Goal: Transaction & Acquisition: Purchase product/service

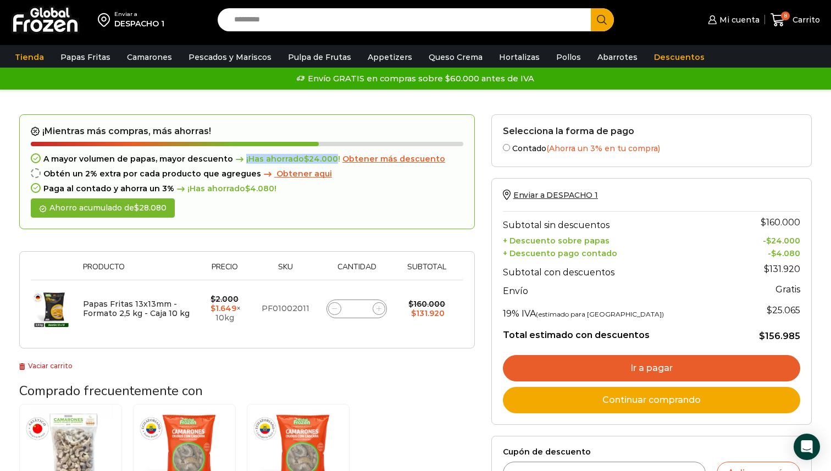
drag, startPoint x: 237, startPoint y: 158, endPoint x: 329, endPoint y: 158, distance: 92.4
click at [329, 159] on span "¡Has ahorrado $ 24.000 !" at bounding box center [286, 159] width 107 height 9
click at [329, 158] on span "¡Has ahorrado $ 24.000 !" at bounding box center [286, 159] width 107 height 9
click at [351, 159] on span "Obtener más descuento" at bounding box center [394, 159] width 103 height 10
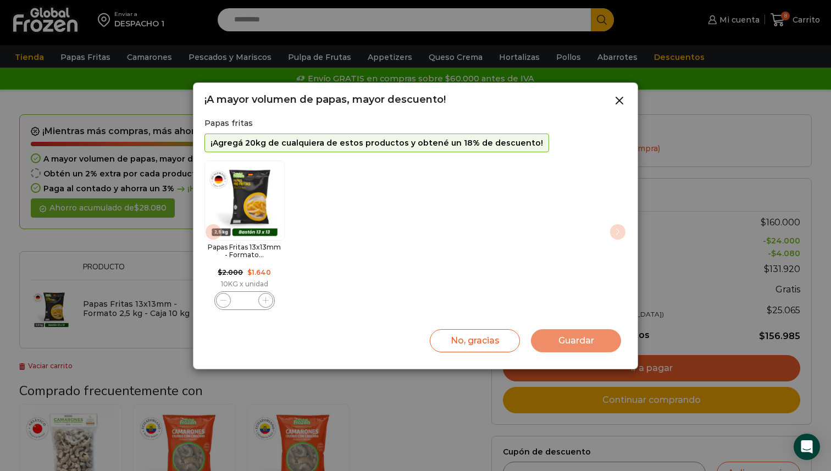
click at [263, 293] on div "Papas Fritas 13x13mm - Formato 2,5 kg - Caja 10 kg cantidad *" at bounding box center [244, 300] width 60 height 19
click at [264, 299] on icon "1 / 1" at bounding box center [266, 300] width 6 height 6
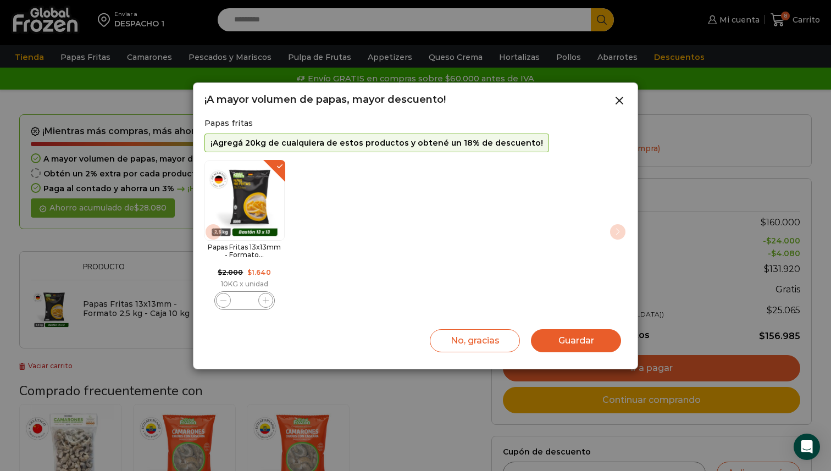
click at [264, 299] on icon "1 / 1" at bounding box center [266, 300] width 6 height 6
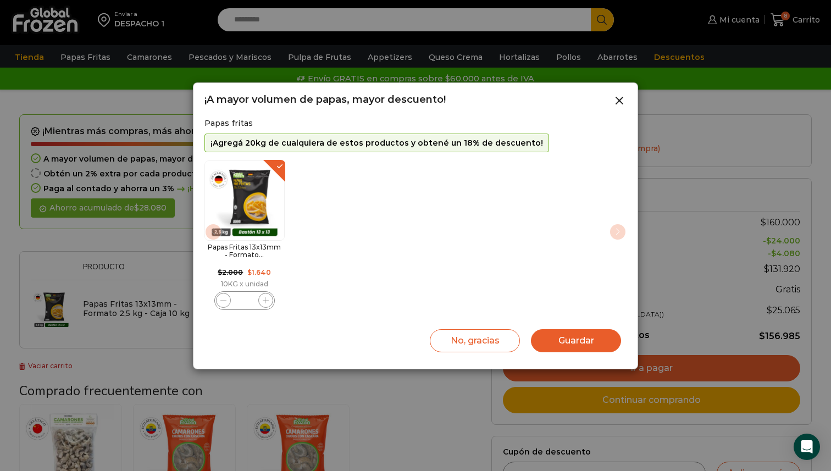
click at [264, 299] on icon "1 / 1" at bounding box center [266, 300] width 6 height 6
click at [268, 301] on icon "1 / 1" at bounding box center [266, 300] width 6 height 6
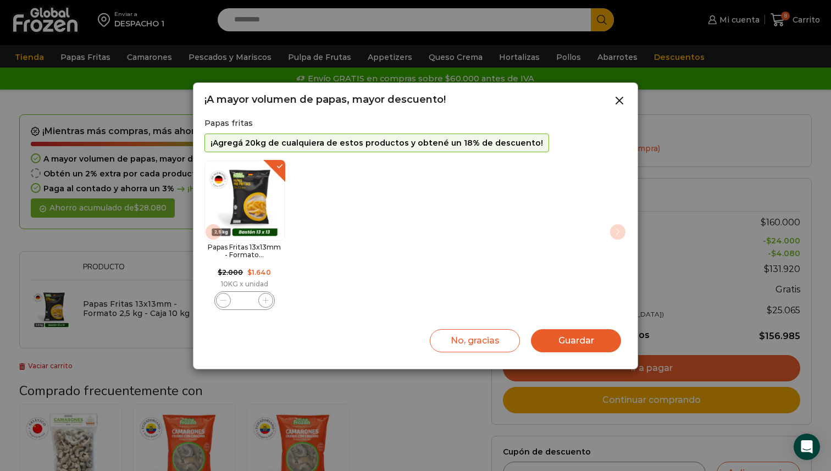
click at [268, 301] on icon "1 / 1" at bounding box center [266, 300] width 6 height 6
click at [246, 301] on input "**" at bounding box center [244, 300] width 15 height 15
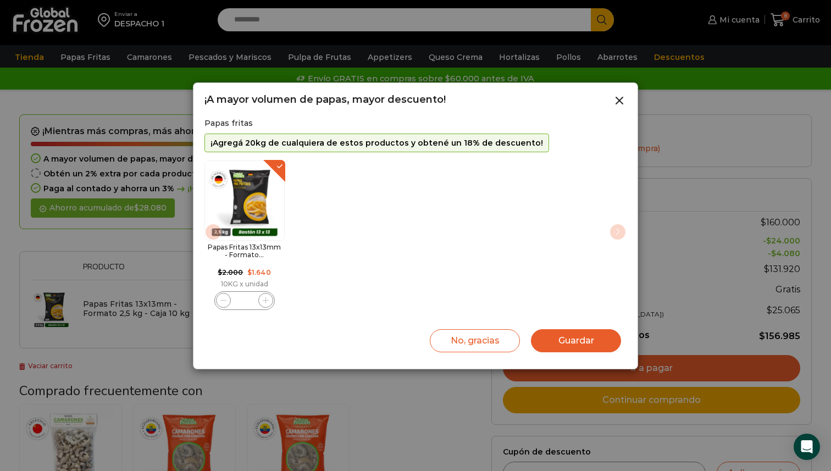
click at [246, 301] on input "**" at bounding box center [244, 300] width 15 height 15
type input "**"
click at [546, 344] on button "Guardar" at bounding box center [576, 340] width 90 height 23
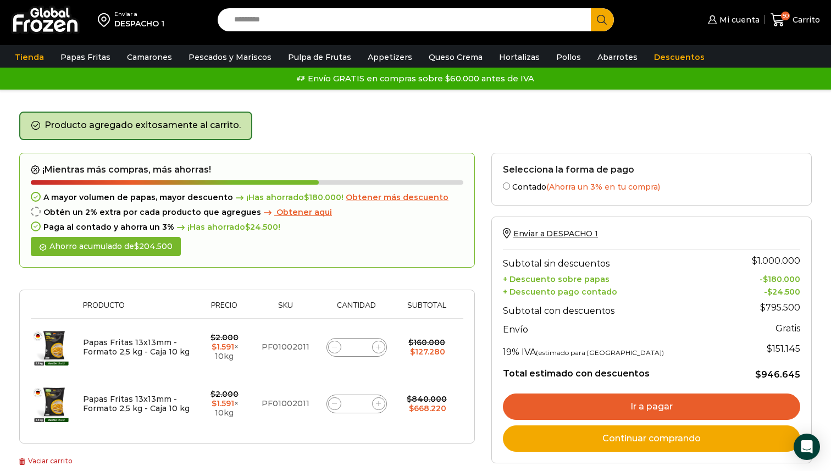
click at [359, 404] on input "**" at bounding box center [356, 403] width 15 height 15
drag, startPoint x: 363, startPoint y: 404, endPoint x: 338, endPoint y: 404, distance: 25.3
click at [338, 404] on div "Papas Fritas 13x13mm - Formato 2,5 kg - Caja 10 kg cantidad **" at bounding box center [357, 404] width 60 height 19
click at [359, 404] on input "**" at bounding box center [356, 403] width 15 height 15
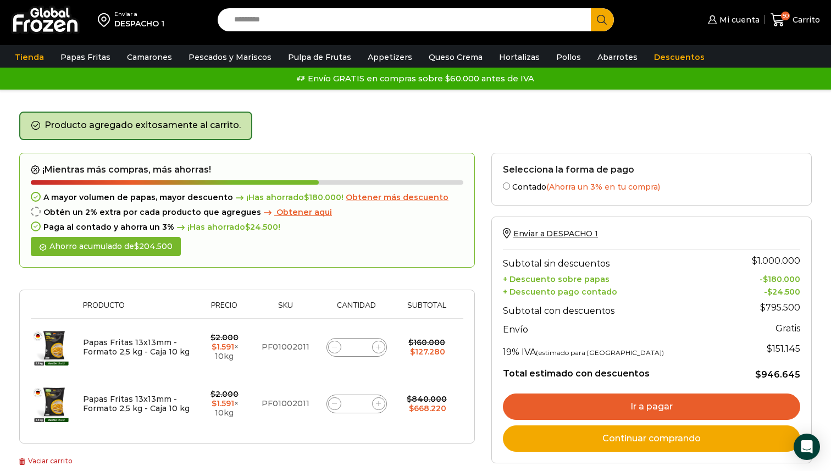
click at [360, 404] on input "**" at bounding box center [356, 403] width 15 height 15
type input "*"
click at [339, 440] on div "Thumbnail image Producto Precio Sku Cantidad Subtotal Eliminar artículo Papas F…" at bounding box center [247, 367] width 456 height 154
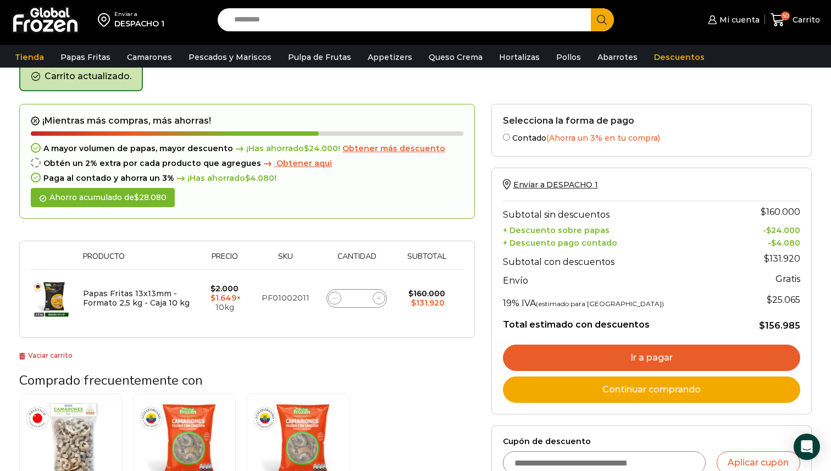
scroll to position [57, 0]
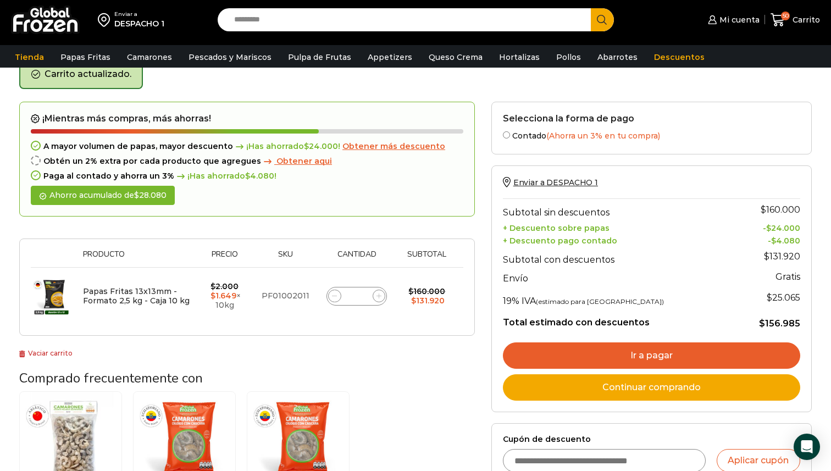
drag, startPoint x: 362, startPoint y: 295, endPoint x: 348, endPoint y: 295, distance: 14.3
click at [348, 295] on div "Papas Fritas 13x13mm - Formato 2,5 kg - Caja 10 kg cantidad *" at bounding box center [357, 296] width 60 height 19
click at [355, 296] on input "*" at bounding box center [356, 296] width 15 height 15
click at [361, 300] on input "*" at bounding box center [356, 296] width 15 height 15
type input "*"
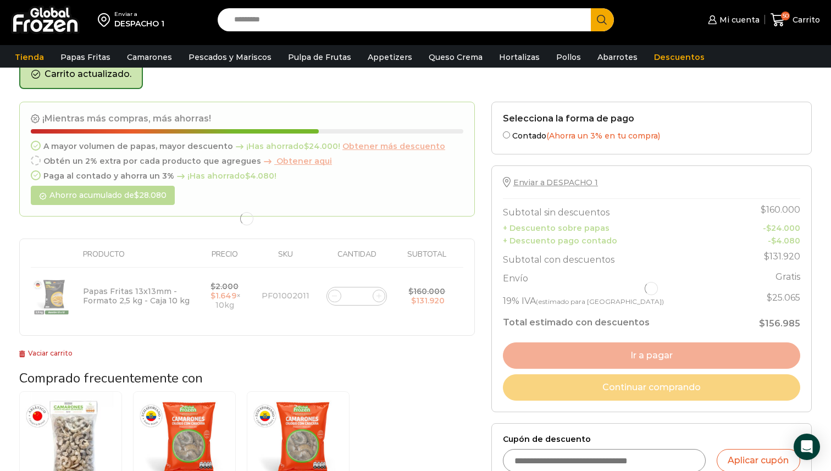
type input "**"
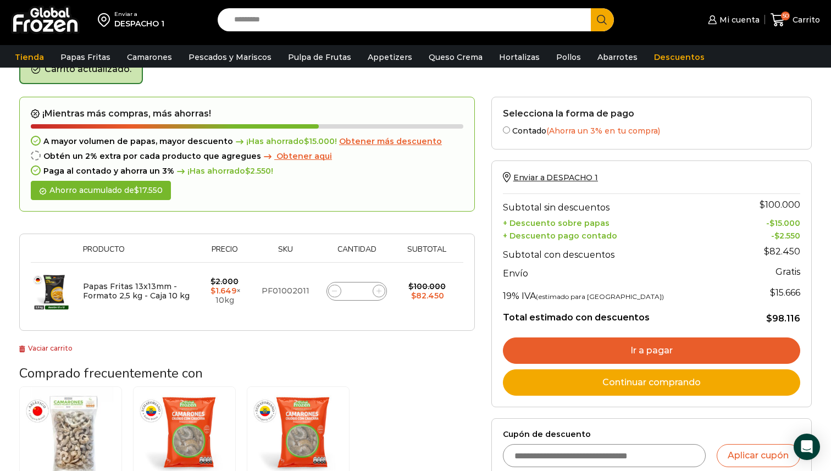
scroll to position [62, 0]
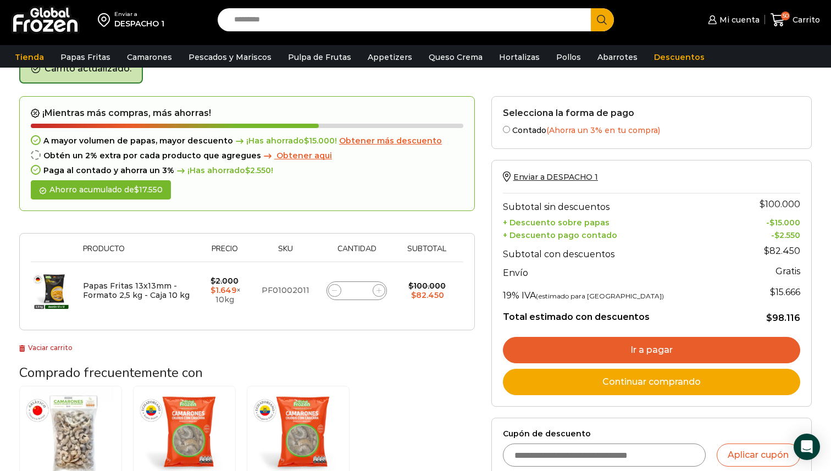
click at [366, 290] on div "Papas Fritas 13x13mm - Formato 2,5 kg - Caja 10 kg cantidad *" at bounding box center [357, 291] width 60 height 19
drag, startPoint x: 360, startPoint y: 290, endPoint x: 368, endPoint y: 291, distance: 7.8
click at [368, 291] on div "Papas Fritas 13x13mm - Formato 2,5 kg - Caja 10 kg cantidad *" at bounding box center [357, 291] width 60 height 19
type input "**"
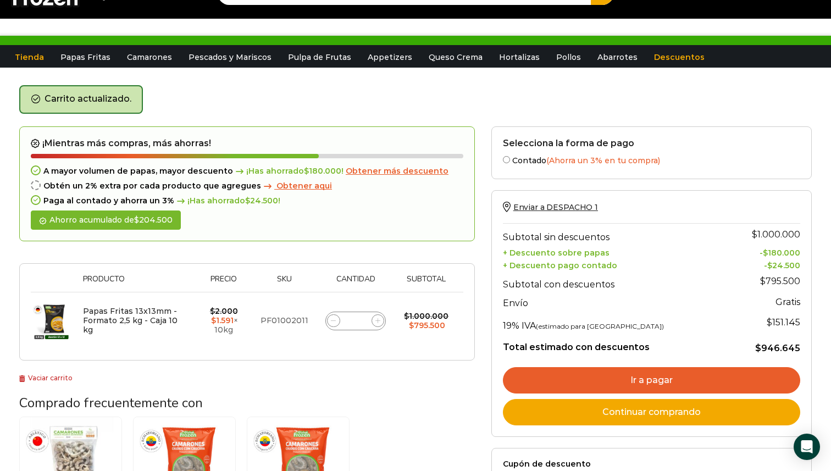
scroll to position [0, 0]
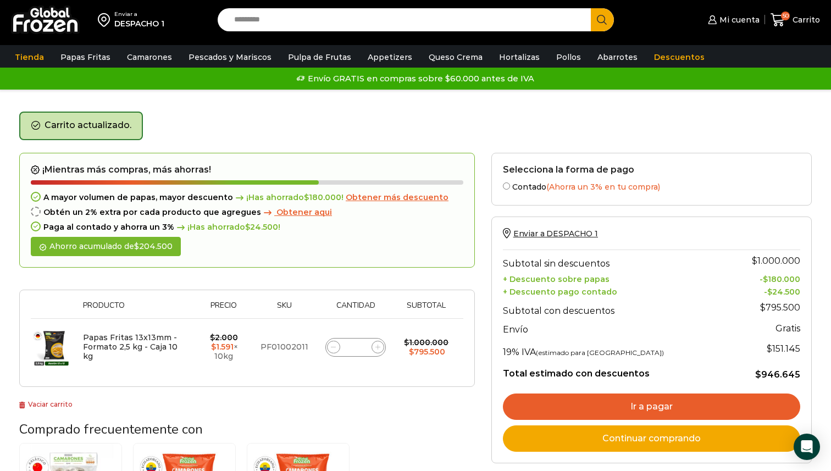
click at [249, 184] on div at bounding box center [175, 182] width 288 height 4
click at [280, 211] on span "Obtener aqui" at bounding box center [305, 212] width 56 height 10
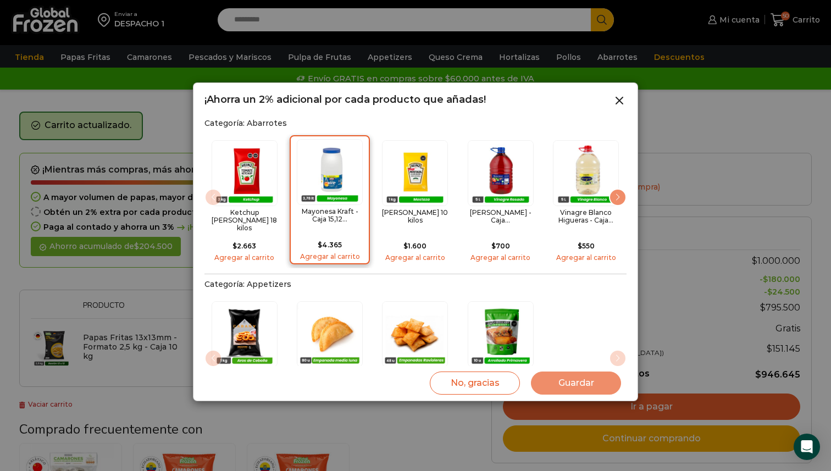
click at [332, 253] on link "Agregar al carrito" at bounding box center [330, 257] width 72 height 8
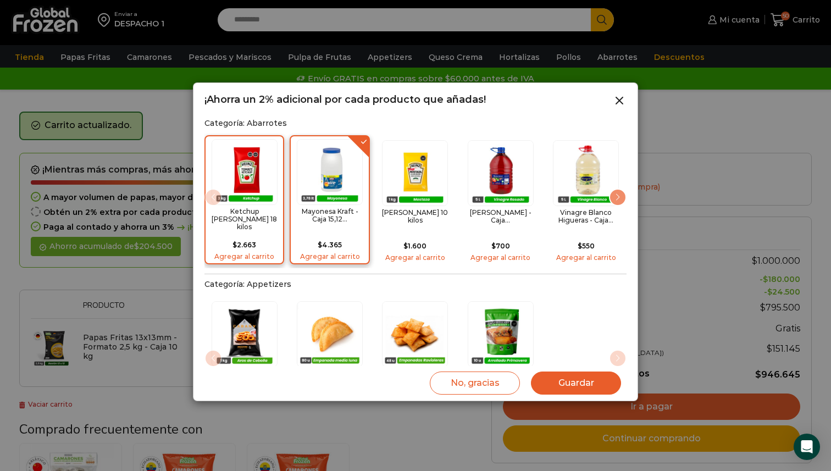
click at [251, 253] on link "Agregar al carrito" at bounding box center [244, 257] width 72 height 8
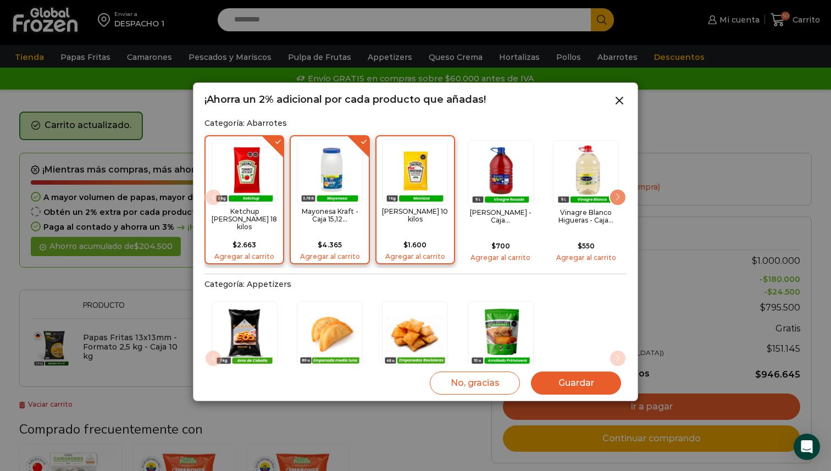
click at [425, 253] on link "Agregar al carrito" at bounding box center [415, 257] width 72 height 8
click at [568, 383] on button "Guardar" at bounding box center [576, 383] width 90 height 23
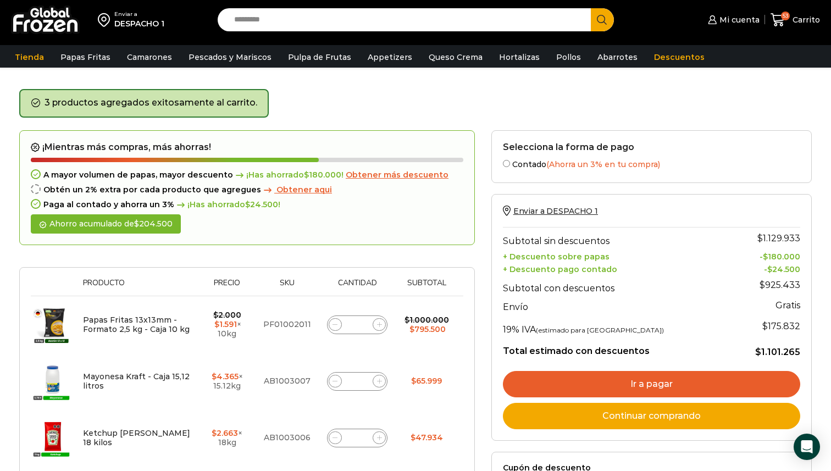
scroll to position [26, 0]
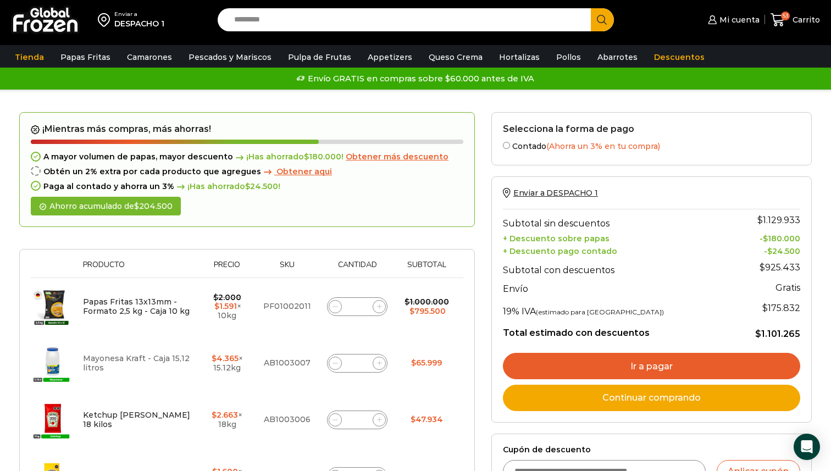
click at [105, 359] on link "Mayonesa Kraft - Caja 15,12 litros" at bounding box center [136, 363] width 107 height 19
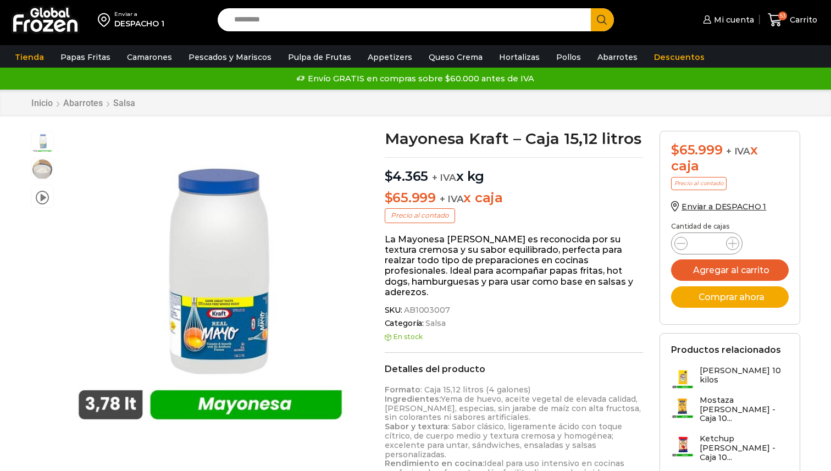
scroll to position [1, 0]
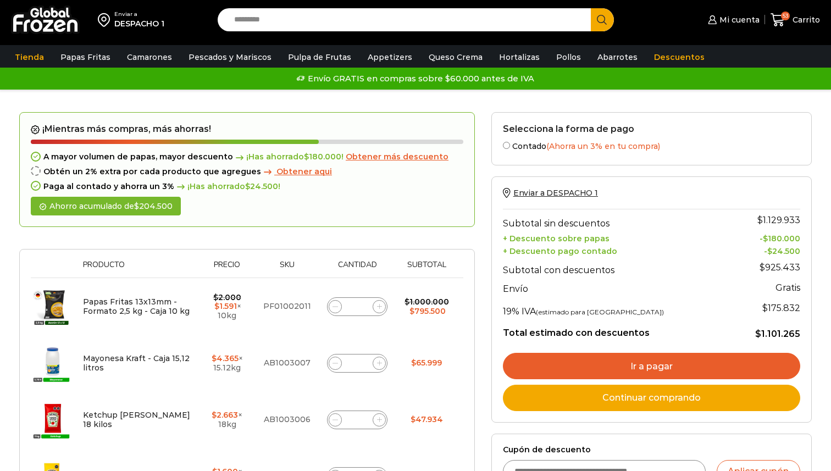
scroll to position [35, 0]
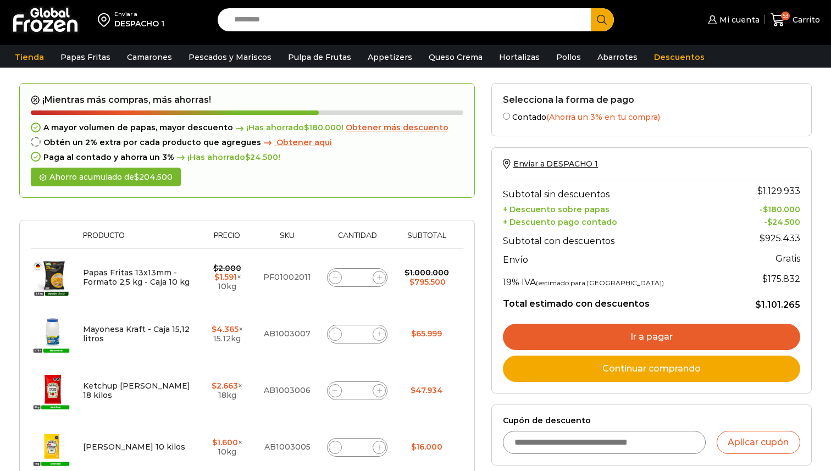
click at [277, 142] on span "Obtener aqui" at bounding box center [305, 142] width 56 height 10
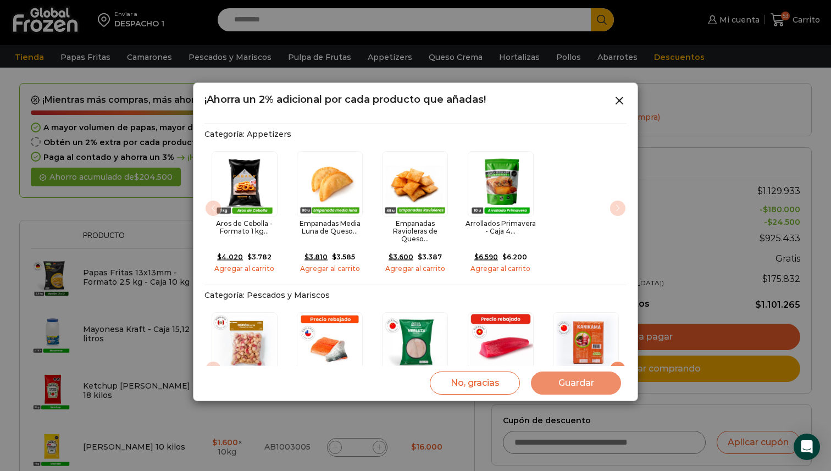
scroll to position [168, 0]
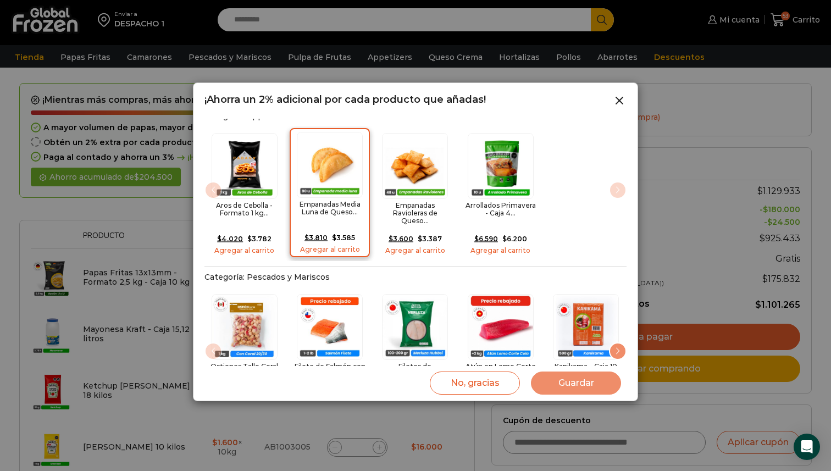
click at [336, 238] on div "Empanadas Media Luna de Queso... $ 3.810 Original price was: $3.810. $ 3.585 Cu…" at bounding box center [330, 192] width 80 height 129
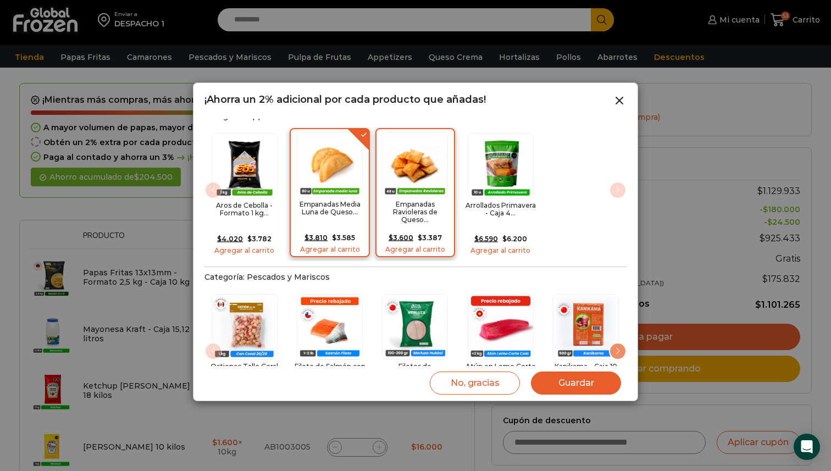
click at [417, 246] on link "Agregar al carrito" at bounding box center [415, 250] width 72 height 8
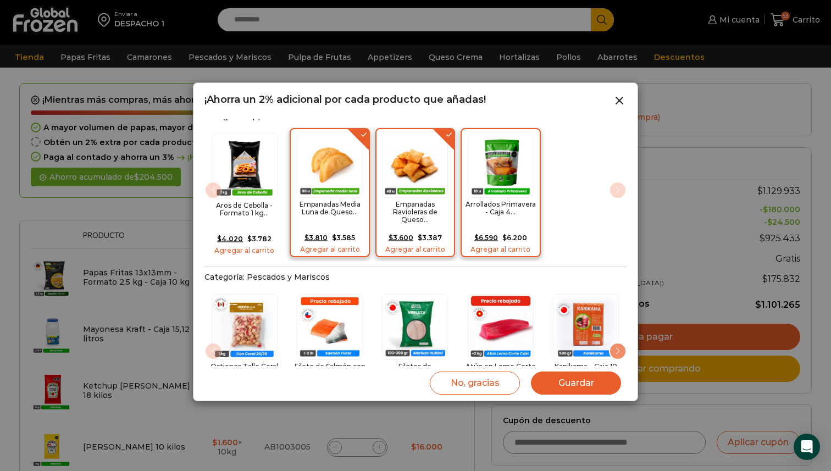
click at [479, 238] on div "Arrollados Primavera - Caja 4... $ 6.590 Original price was: $6.590. $ 6.200 Cu…" at bounding box center [501, 192] width 80 height 129
click at [558, 383] on button "Guardar" at bounding box center [576, 383] width 90 height 23
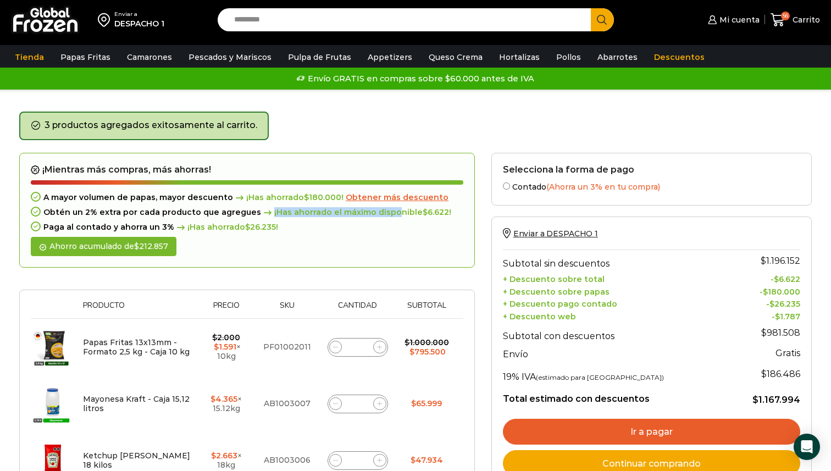
drag, startPoint x: 261, startPoint y: 211, endPoint x: 385, endPoint y: 209, distance: 124.3
click at [385, 209] on span "¡Has ahorrado el máximo disponible $ 6.622 !" at bounding box center [356, 212] width 190 height 9
click at [451, 179] on div "¡Mientras más compras, más ahorras! A mayor volumen de papas, mayor descuento ¡…" at bounding box center [247, 210] width 456 height 115
click at [379, 216] on span "¡Has ahorrado el máximo disponible $ 6.622 !" at bounding box center [356, 212] width 190 height 9
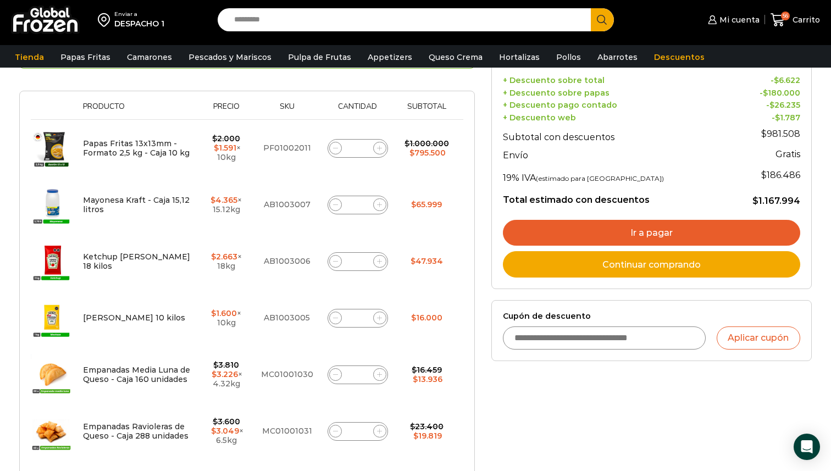
scroll to position [243, 0]
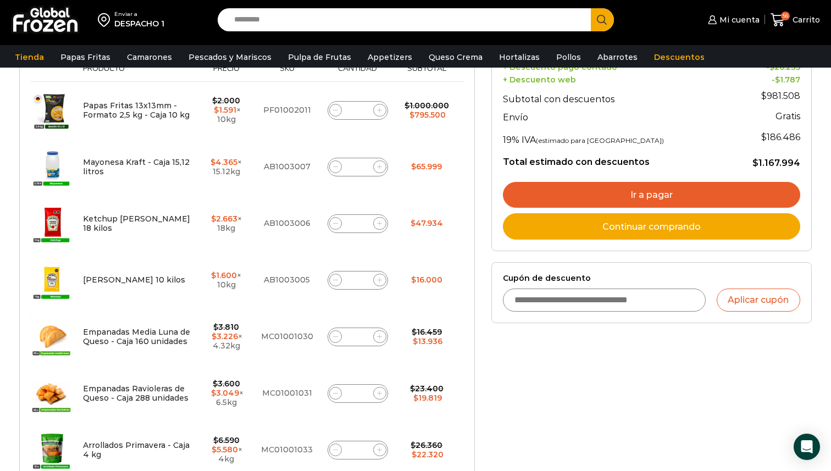
click at [339, 226] on span at bounding box center [335, 223] width 13 height 13
type input "*"
click at [334, 170] on span at bounding box center [335, 167] width 13 height 13
type input "*"
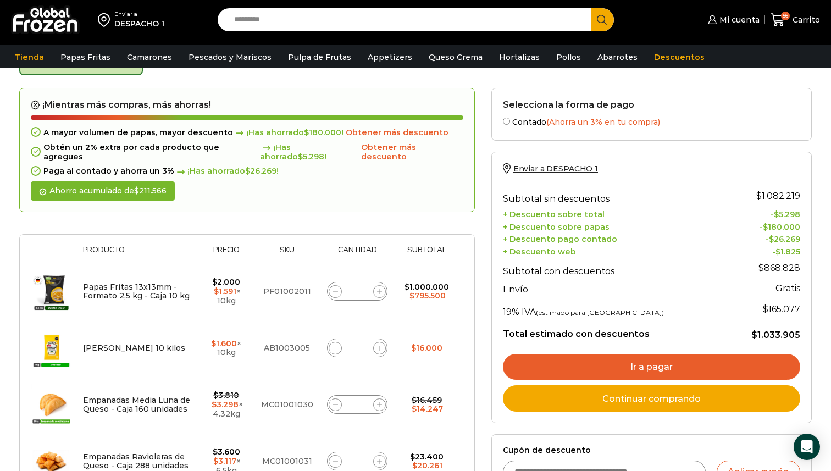
scroll to position [62, 0]
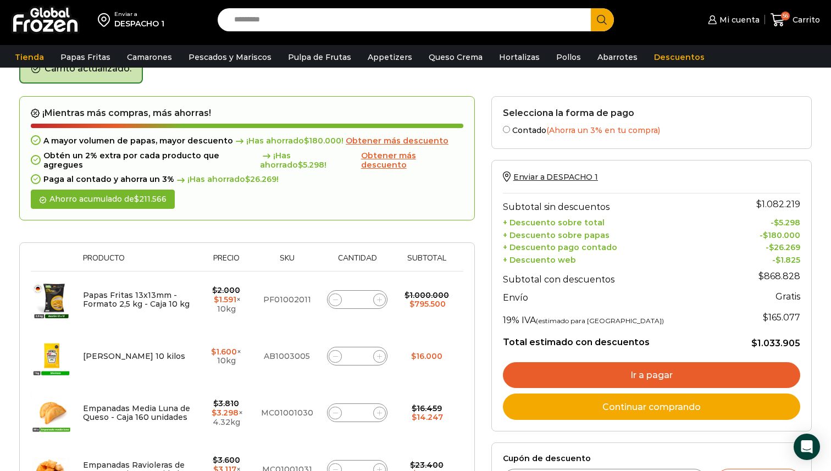
click at [331, 350] on span at bounding box center [335, 356] width 13 height 13
type input "*"
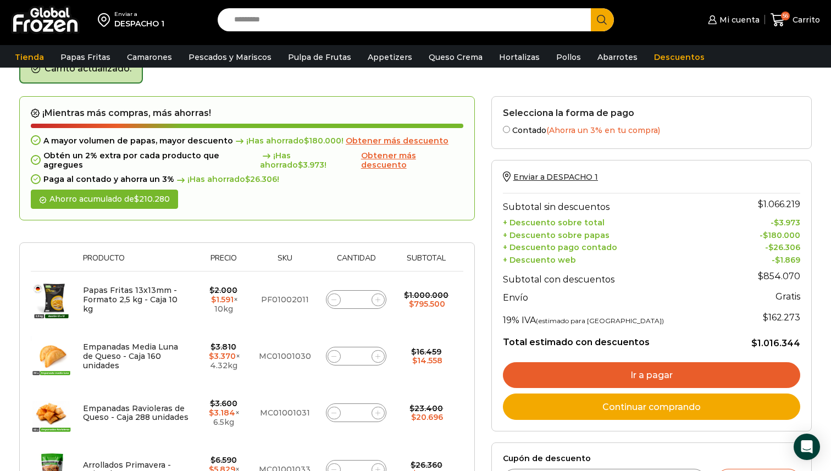
click at [371, 197] on div "¡Mientras más compras, más ahorras! A mayor volumen de papas, mayor descuento ¡…" at bounding box center [247, 158] width 456 height 125
